Goal: Contribute content: Contribute content

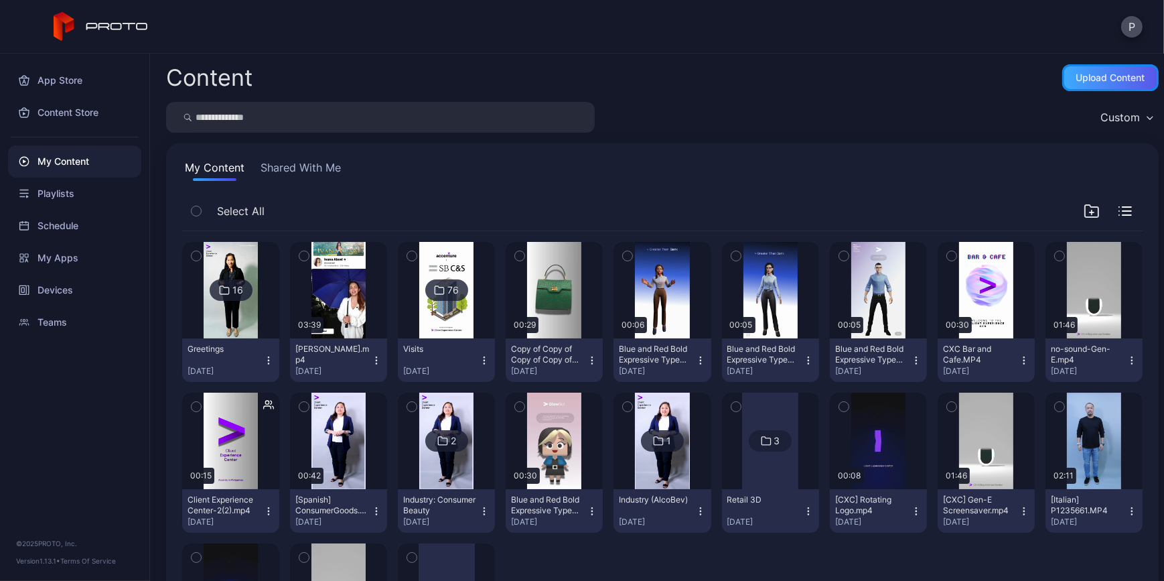
click at [1077, 73] on div "Upload Content" at bounding box center [1111, 77] width 69 height 11
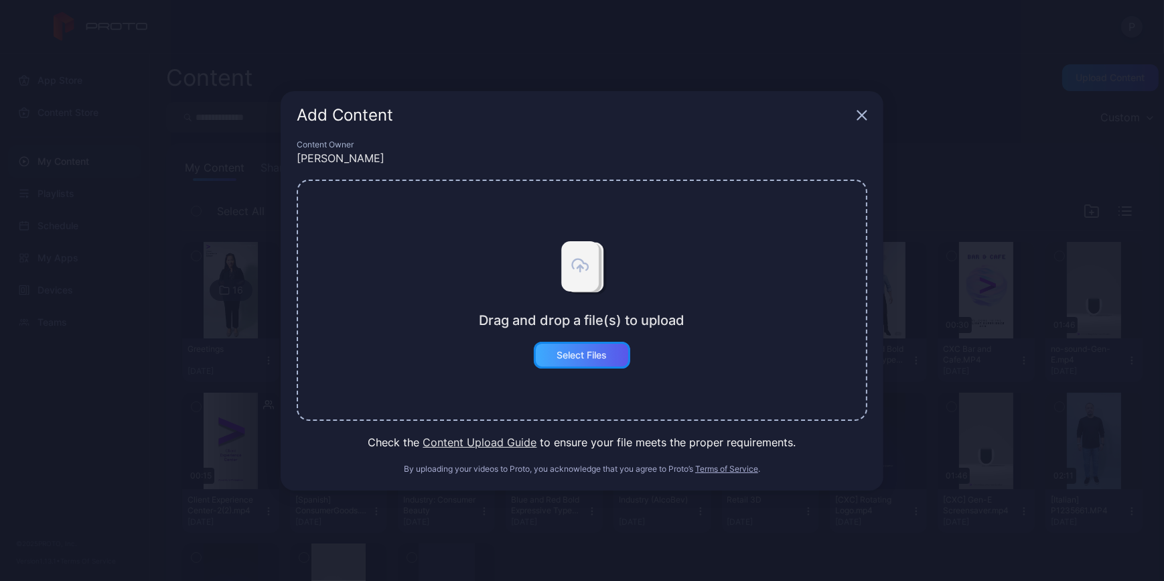
click at [572, 356] on div "Select Files" at bounding box center [582, 355] width 50 height 11
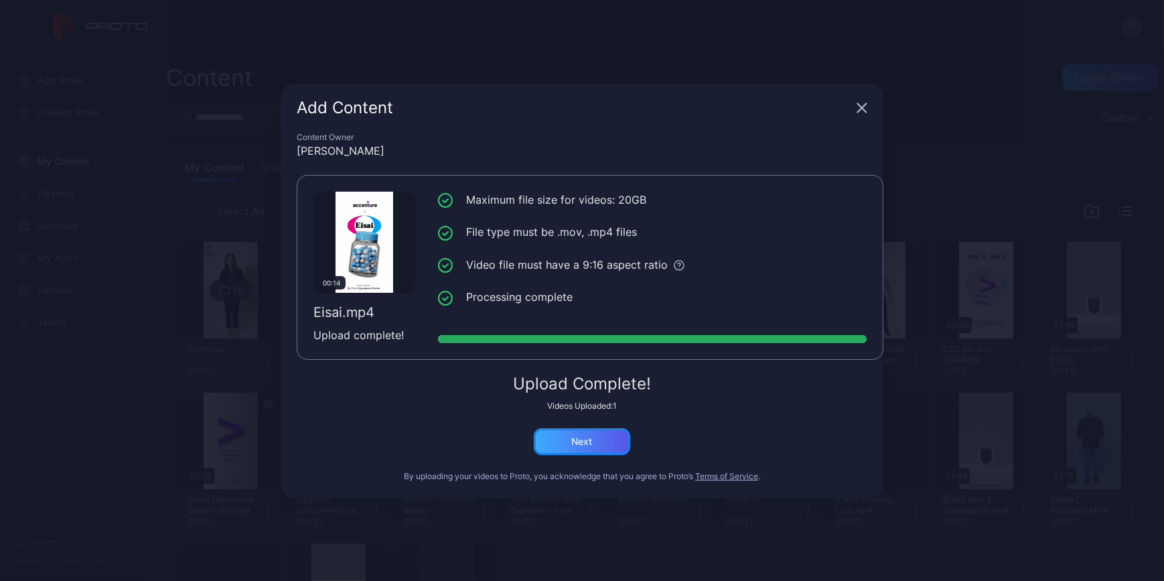
click at [564, 433] on div "Next" at bounding box center [582, 441] width 96 height 27
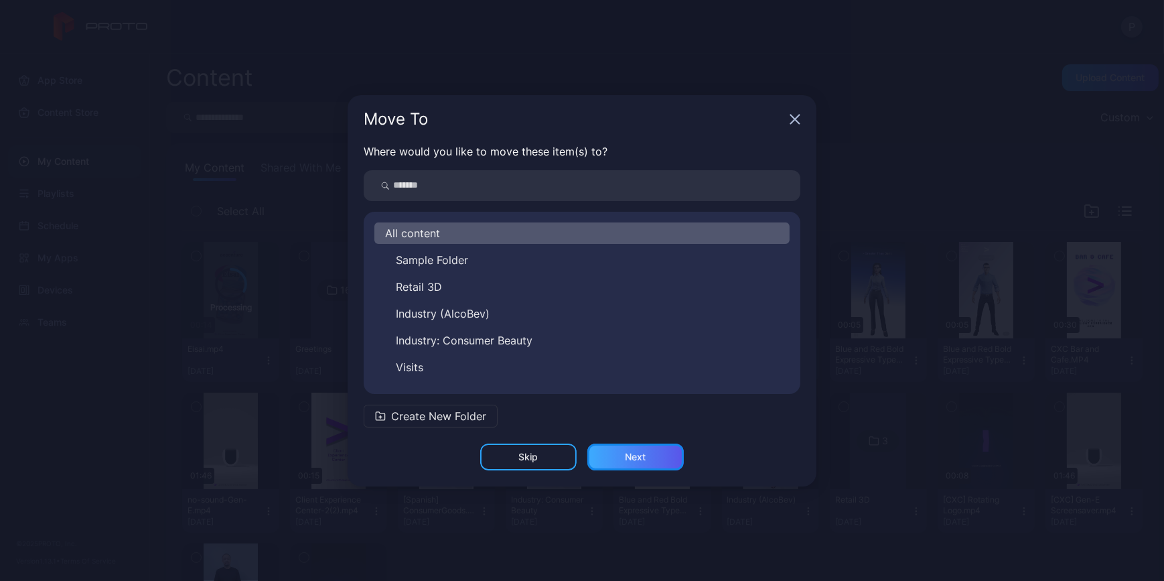
click at [634, 462] on div "Next" at bounding box center [636, 456] width 96 height 27
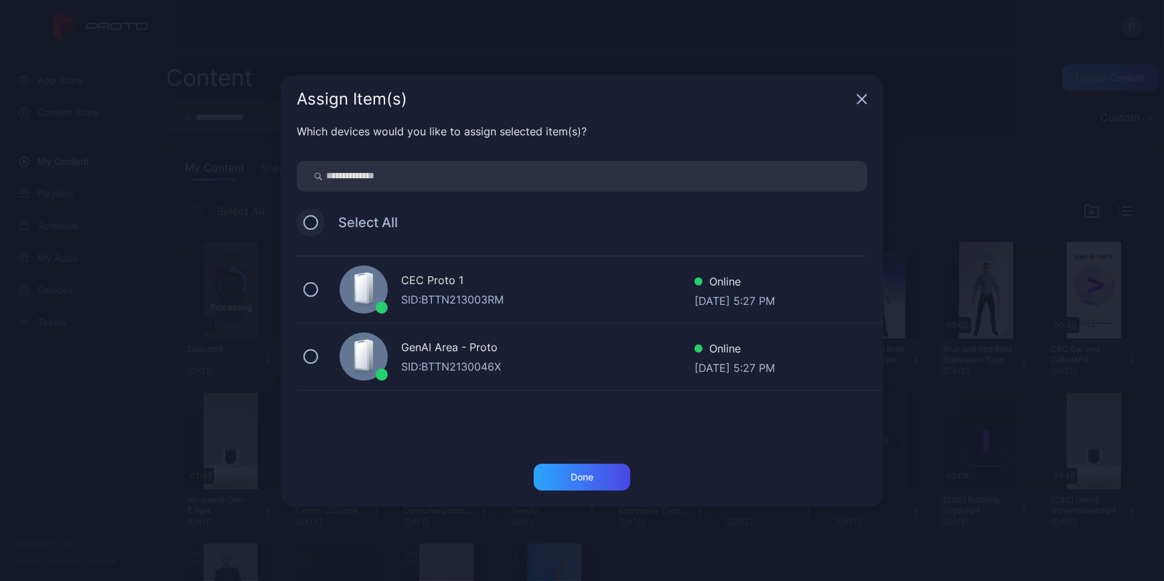
click at [315, 216] on button at bounding box center [310, 222] width 15 height 15
click at [568, 470] on div "Done" at bounding box center [582, 477] width 96 height 27
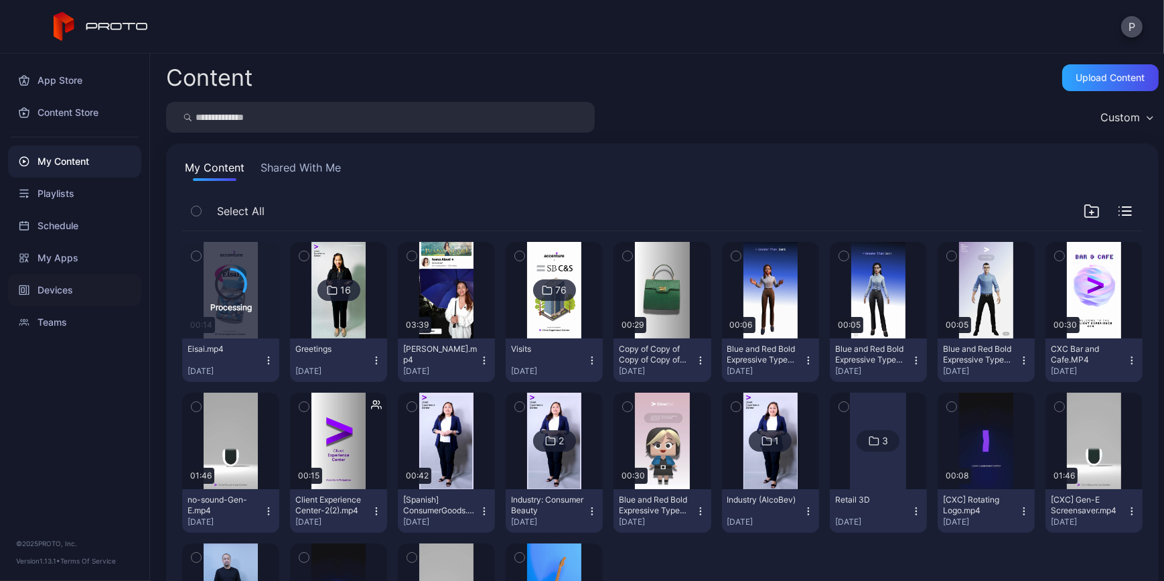
click at [86, 287] on div "Devices" at bounding box center [74, 290] width 133 height 32
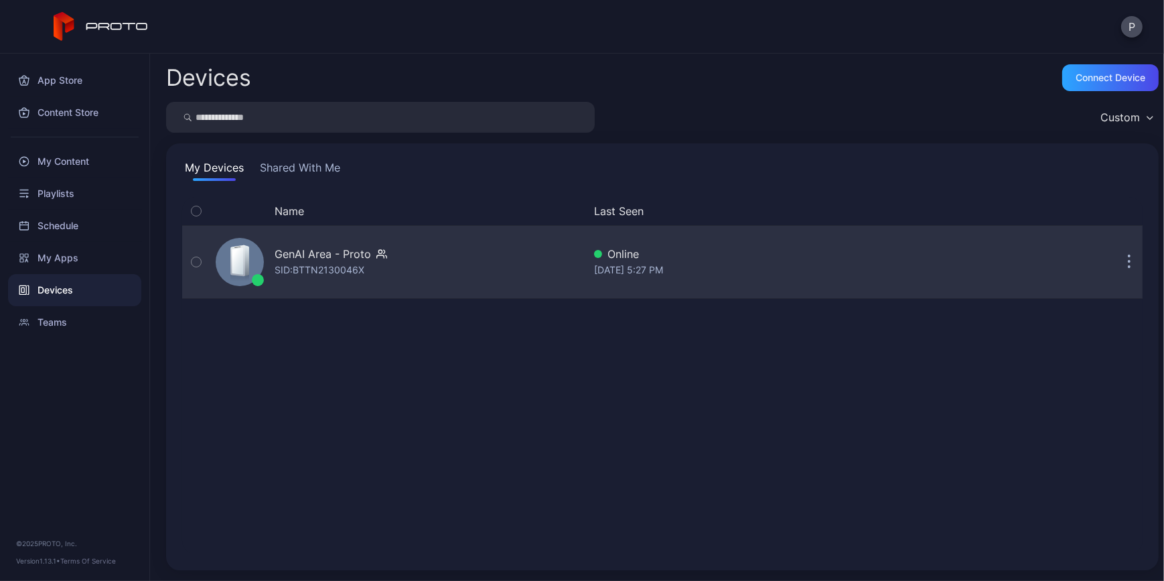
click at [468, 266] on div "GenAI Area - Proto SID: BTTN2130046X" at bounding box center [396, 261] width 373 height 67
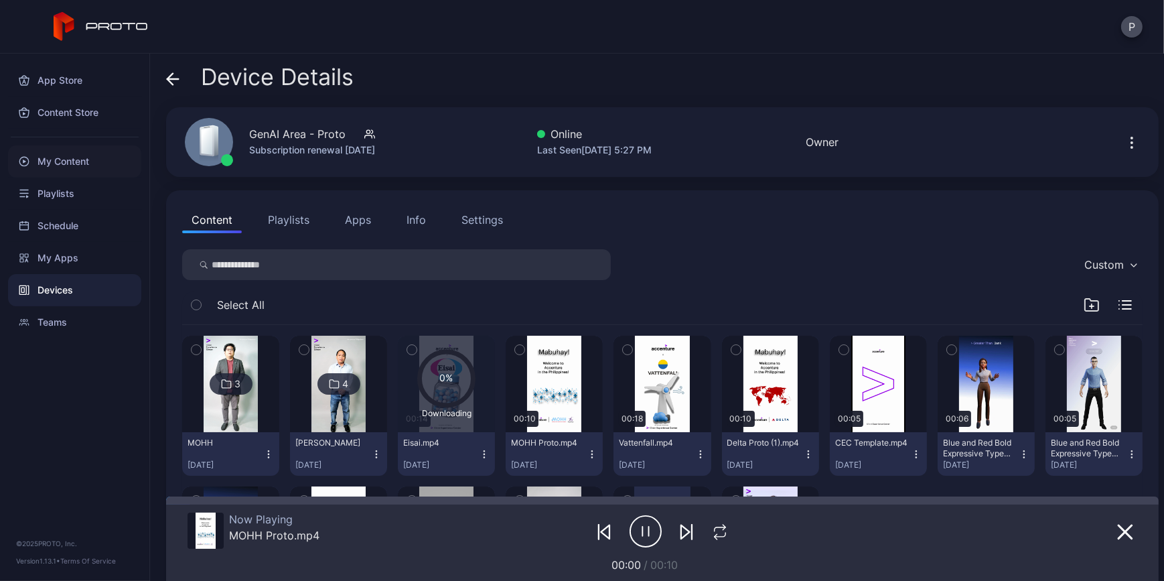
click at [86, 160] on div "My Content" at bounding box center [74, 161] width 133 height 32
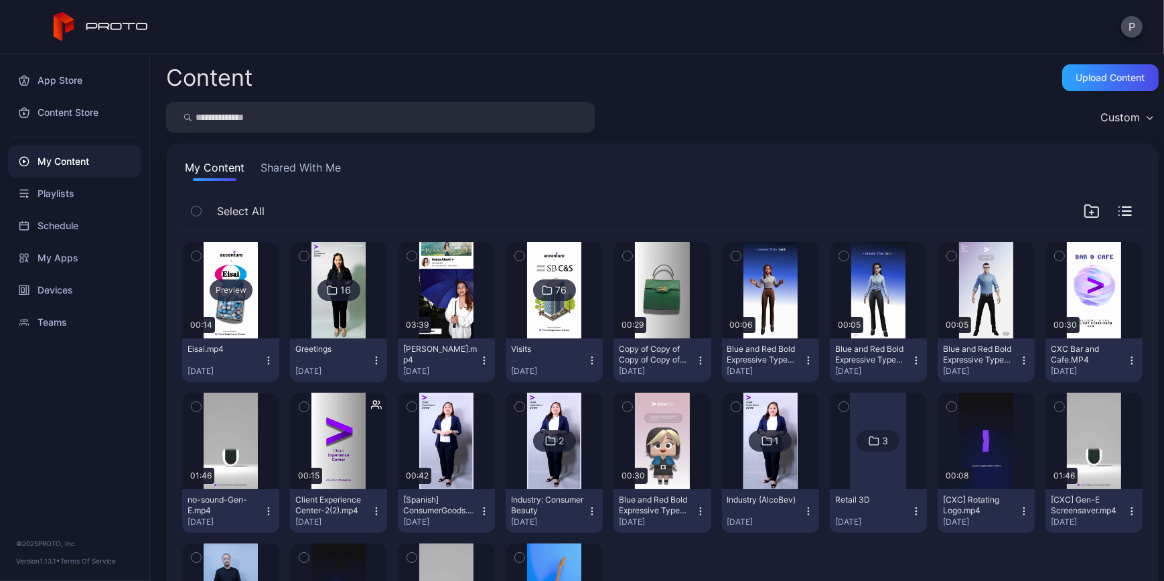
click at [228, 289] on div "Preview" at bounding box center [231, 289] width 43 height 21
